Goal: Task Accomplishment & Management: Use online tool/utility

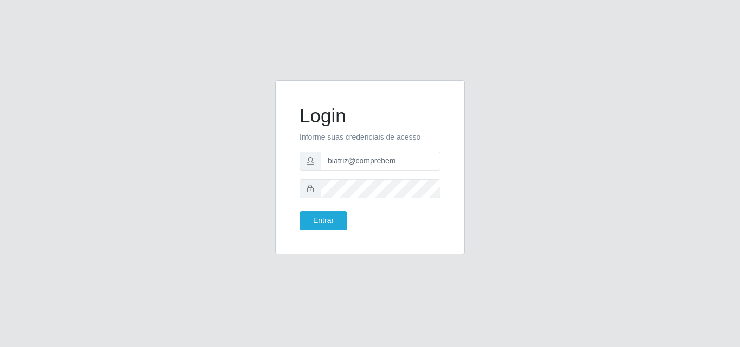
type input "biatriz@comprebem"
click at [300, 211] on button "Entrar" at bounding box center [324, 220] width 48 height 19
click at [329, 223] on button "Entrar" at bounding box center [324, 220] width 48 height 19
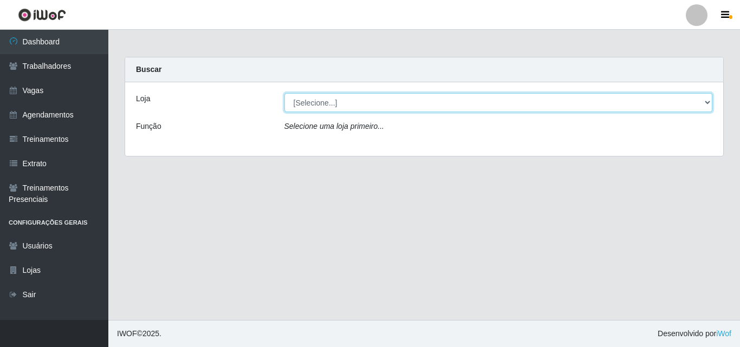
click at [340, 107] on select "[Selecione...] Supermercado Compre Bem - Itabaiana" at bounding box center [498, 102] width 429 height 19
select select "264"
click at [284, 93] on select "[Selecione...] Supermercado Compre Bem - Itabaiana" at bounding box center [498, 102] width 429 height 19
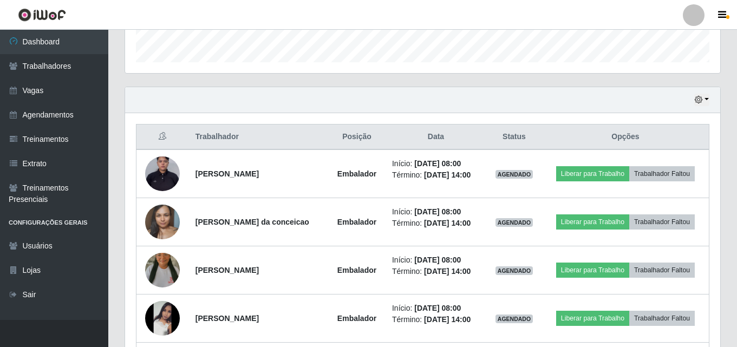
scroll to position [379, 0]
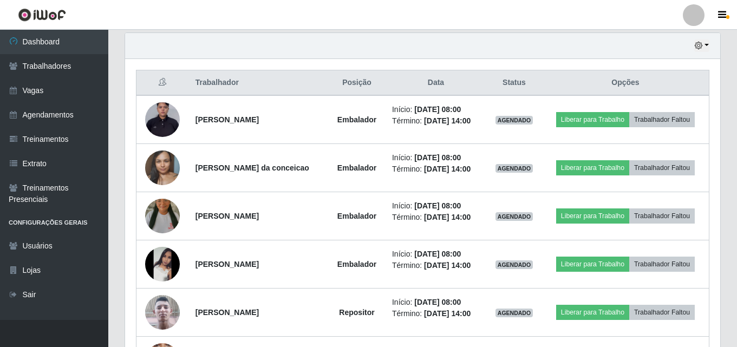
click at [721, 107] on div "Hoje 1 dia 3 dias 1 Semana Não encerrados Trabalhador Posição Data Status Opçõe…" at bounding box center [422, 318] width 613 height 570
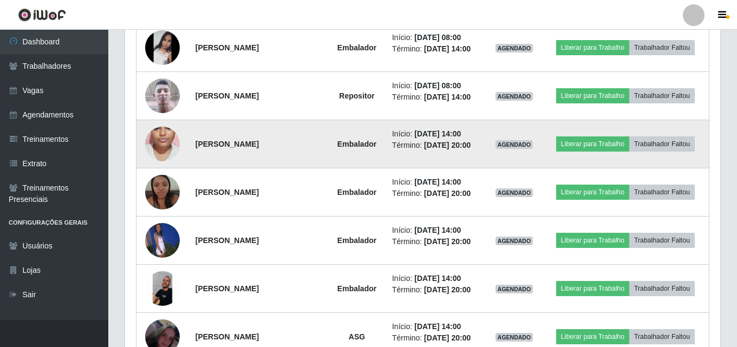
scroll to position [650, 0]
